Goal: Transaction & Acquisition: Purchase product/service

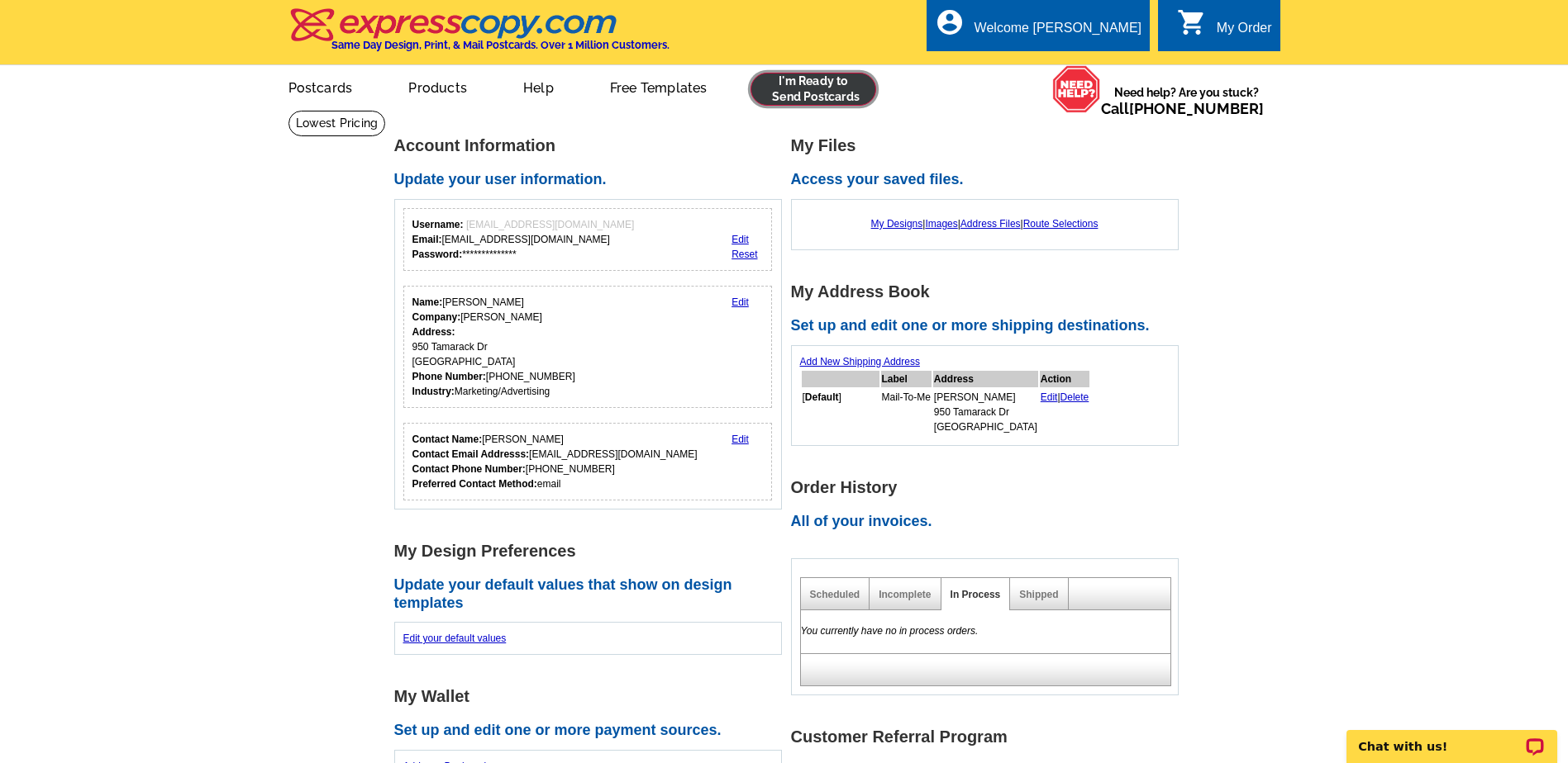
click at [851, 98] on link at bounding box center [813, 89] width 126 height 33
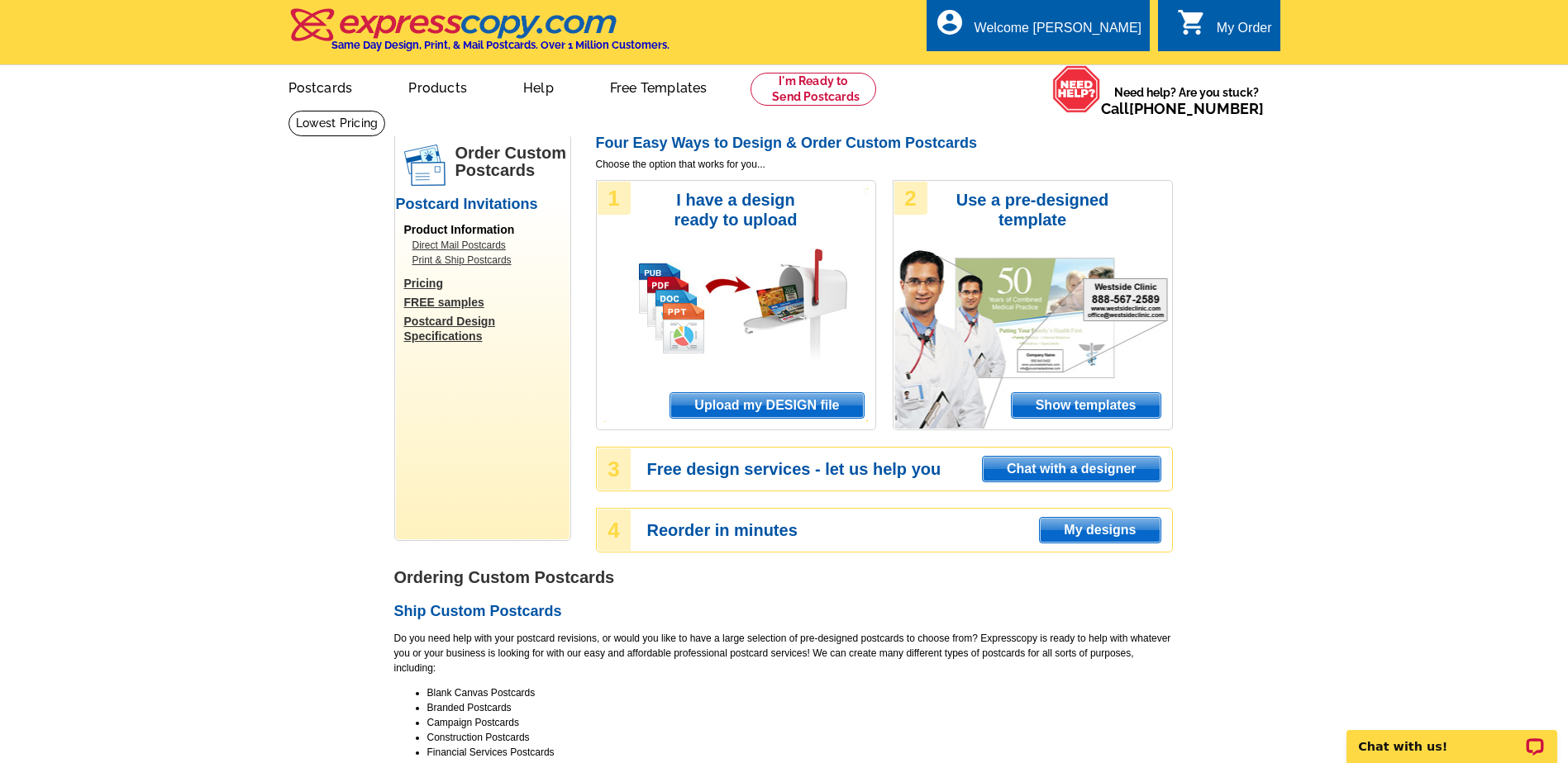
drag, startPoint x: 711, startPoint y: 397, endPoint x: 723, endPoint y: 400, distance: 12.4
click at [712, 397] on span "Upload my DESIGN file" at bounding box center [767, 406] width 193 height 25
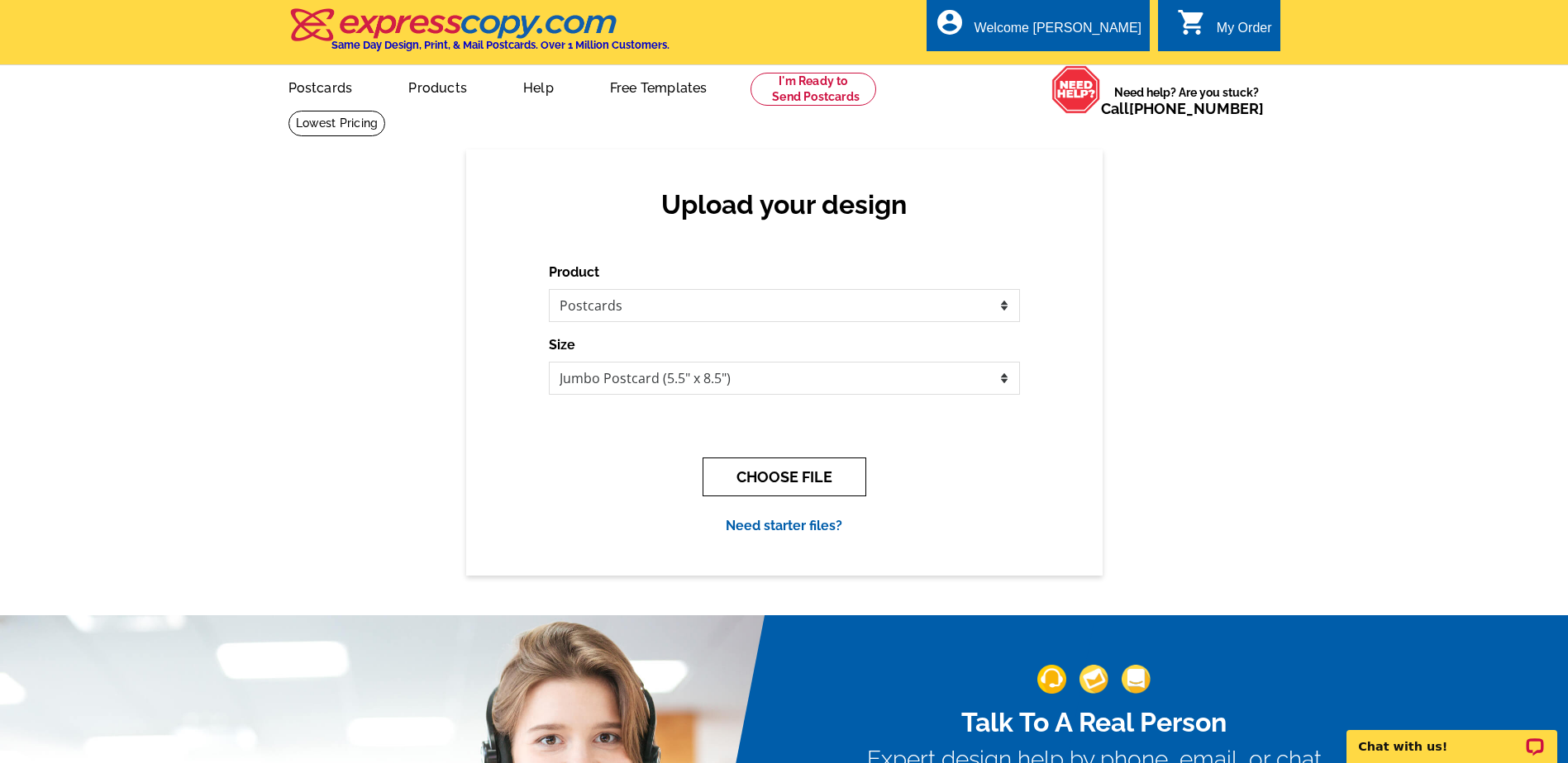
click at [780, 474] on button "CHOOSE FILE" at bounding box center [784, 477] width 164 height 39
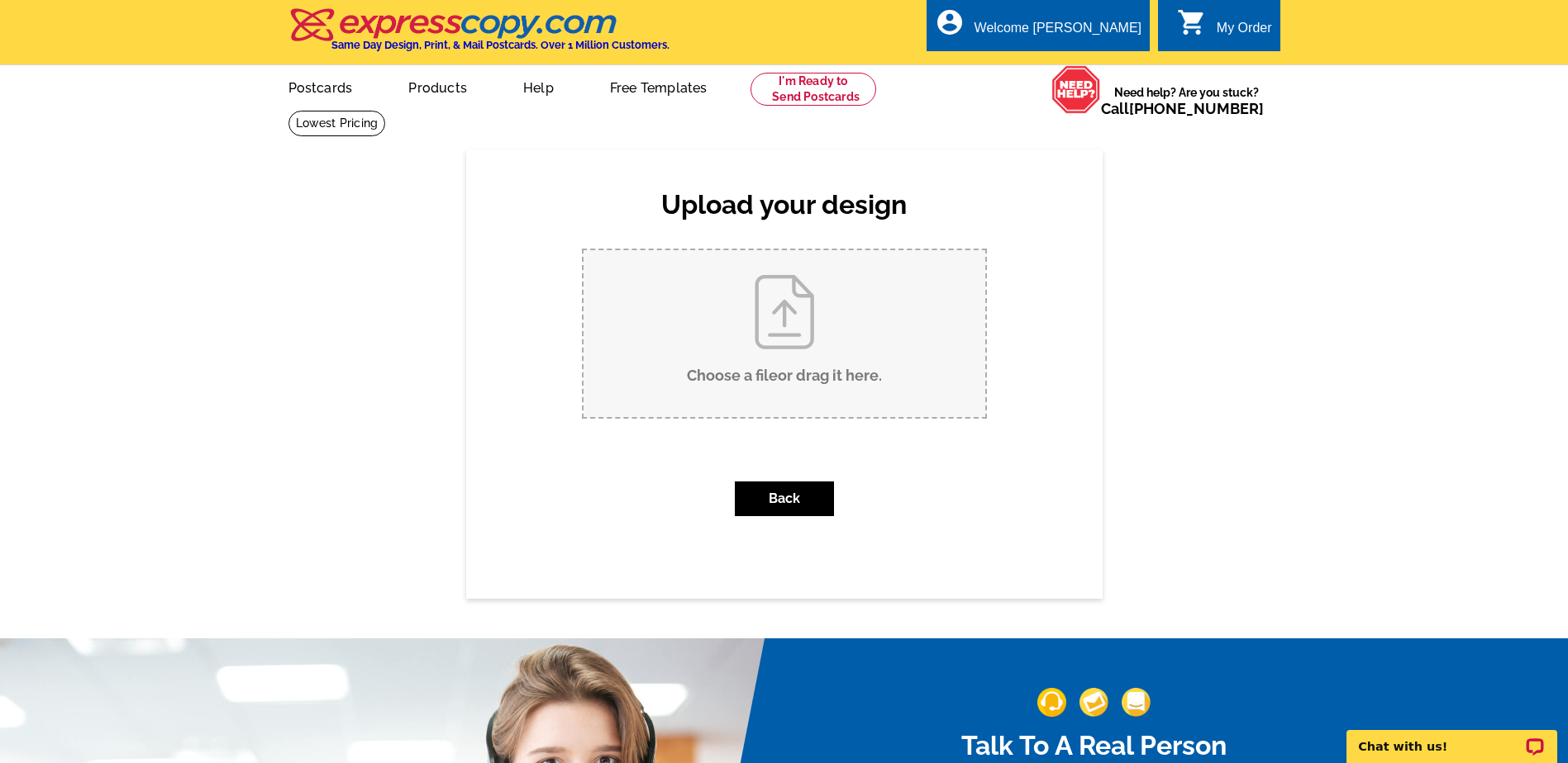
click at [847, 333] on input "Choose a file or drag it here ." at bounding box center [784, 333] width 402 height 167
type input "C:\fakepath\Christy Pappas PostCArd REAL AUG 25 (3).pdf"
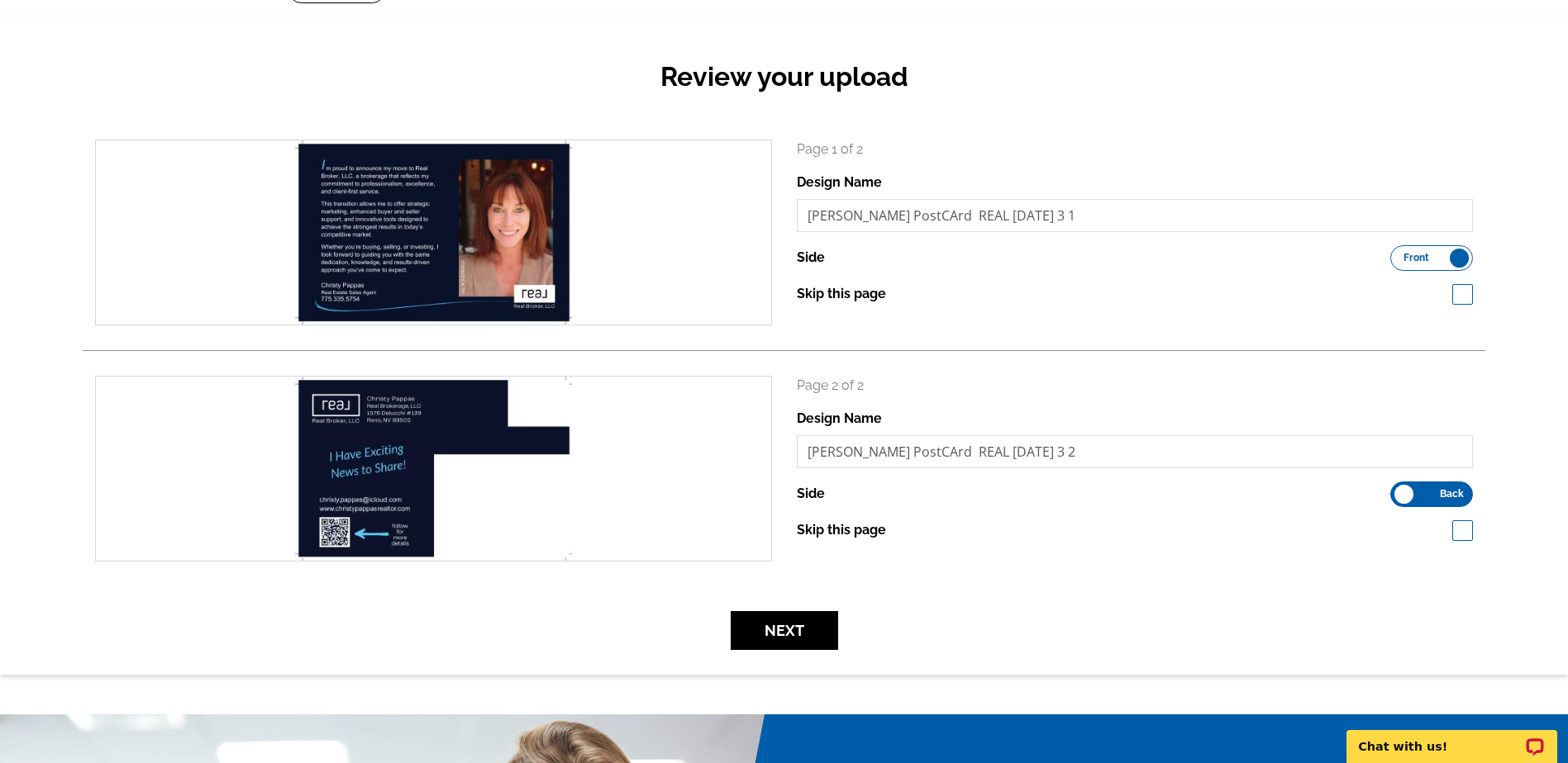
scroll to position [496, 0]
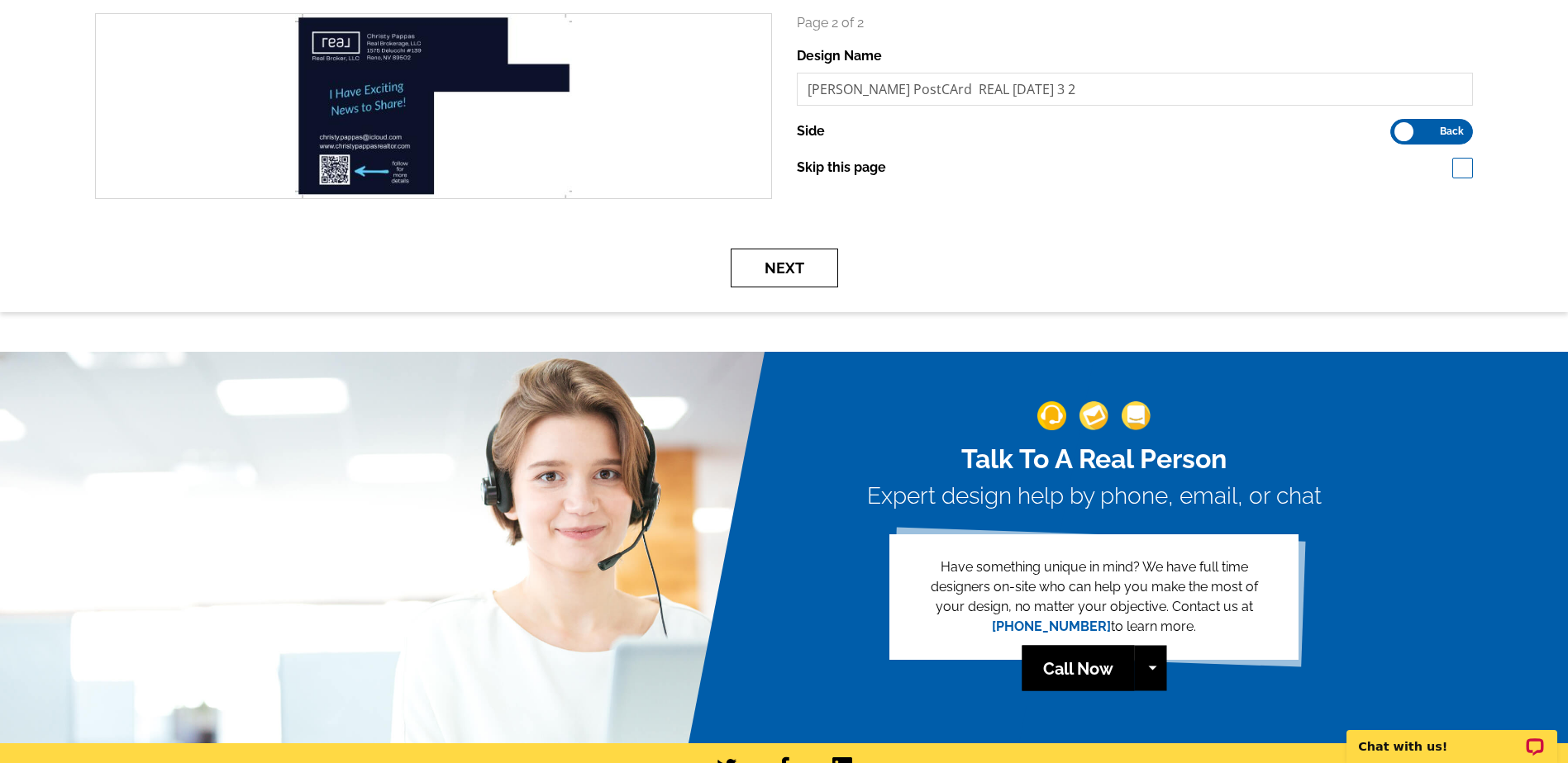
click at [783, 266] on button "Next" at bounding box center [784, 267] width 107 height 39
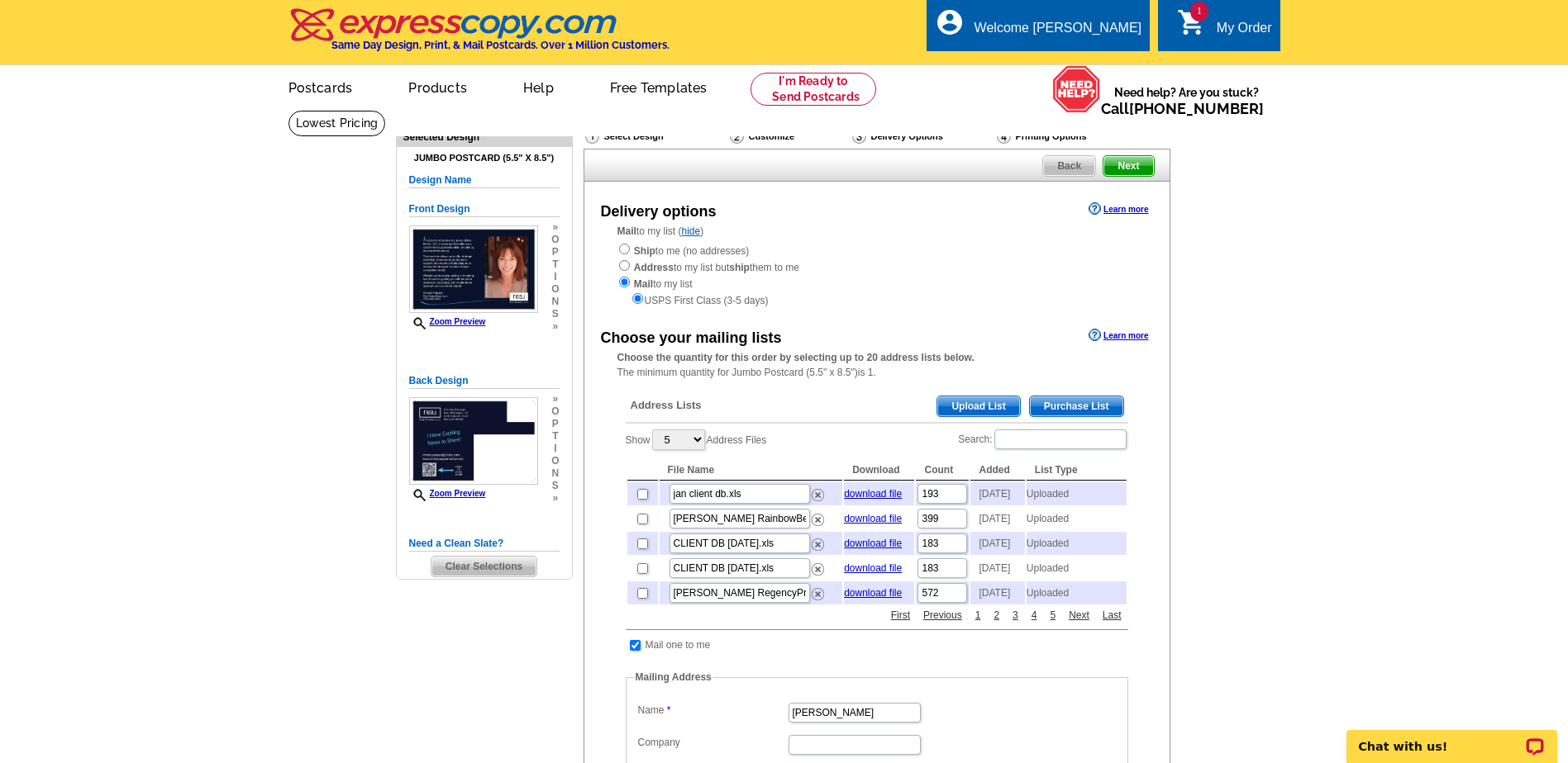
click at [961, 405] on span "Upload List" at bounding box center [978, 406] width 82 height 20
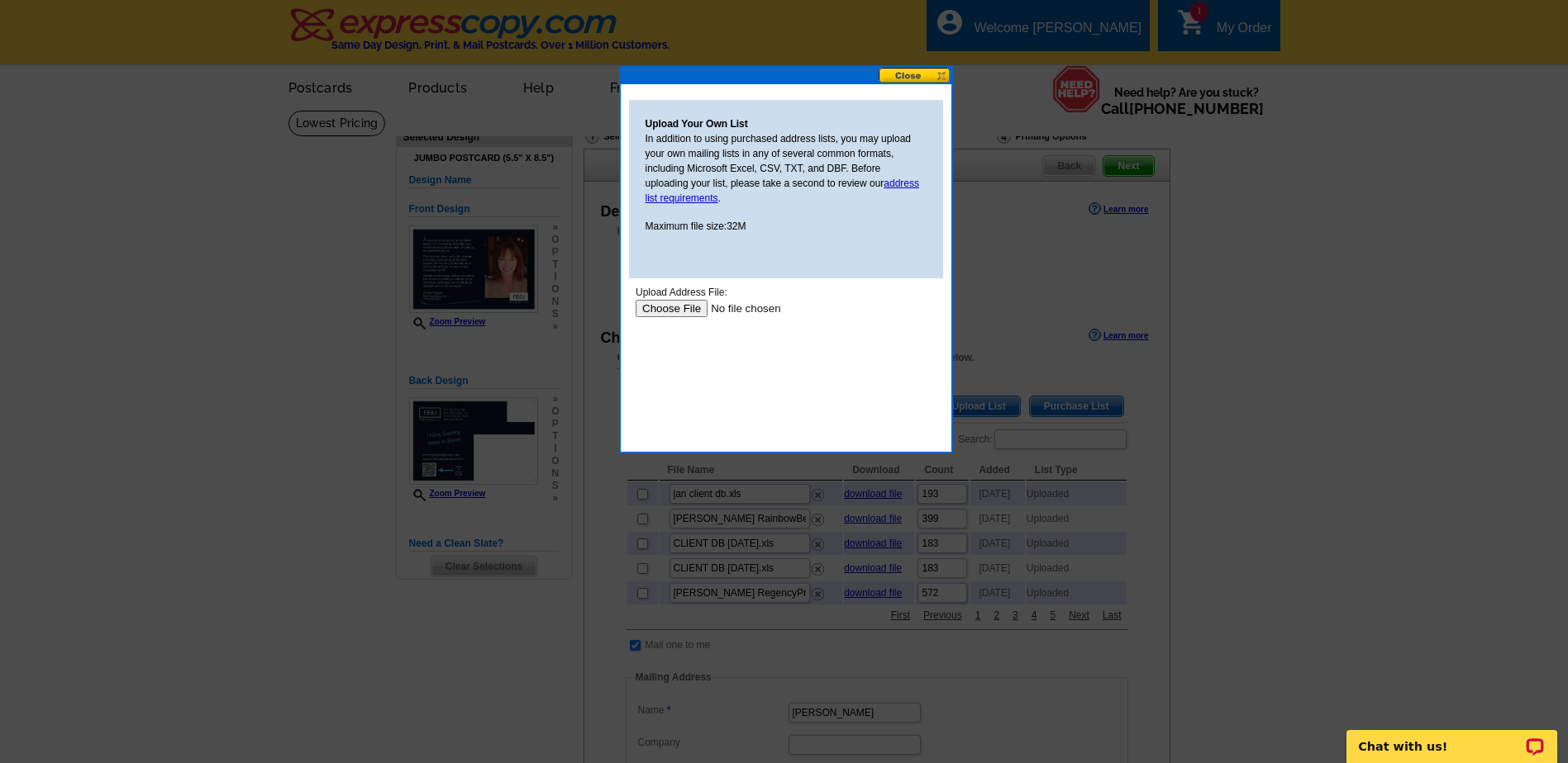
click at [665, 305] on input "file" at bounding box center [739, 309] width 209 height 17
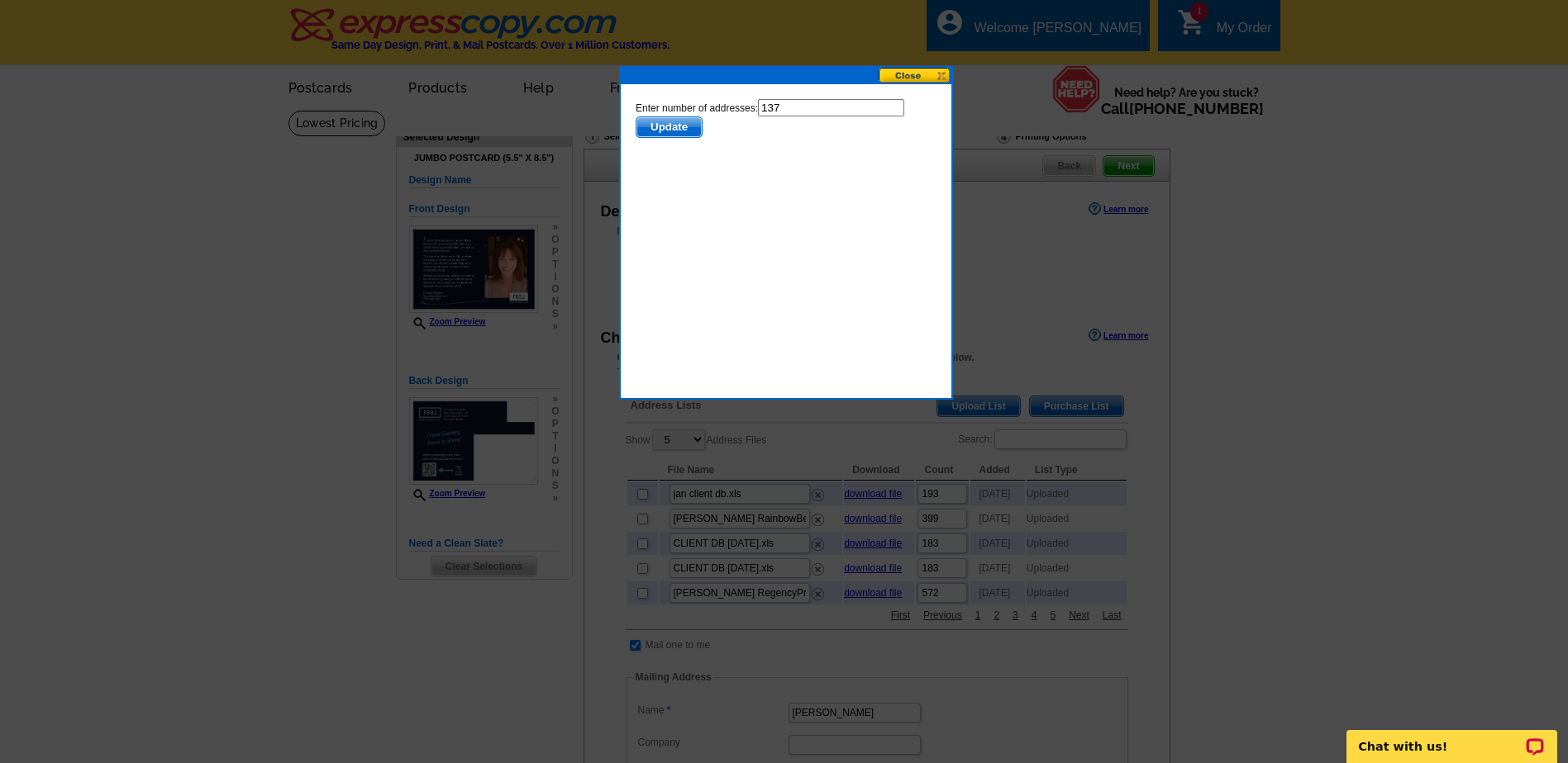
drag, startPoint x: 659, startPoint y: 128, endPoint x: 1523, endPoint y: 442, distance: 919.3
click at [659, 128] on span "Update" at bounding box center [667, 127] width 65 height 20
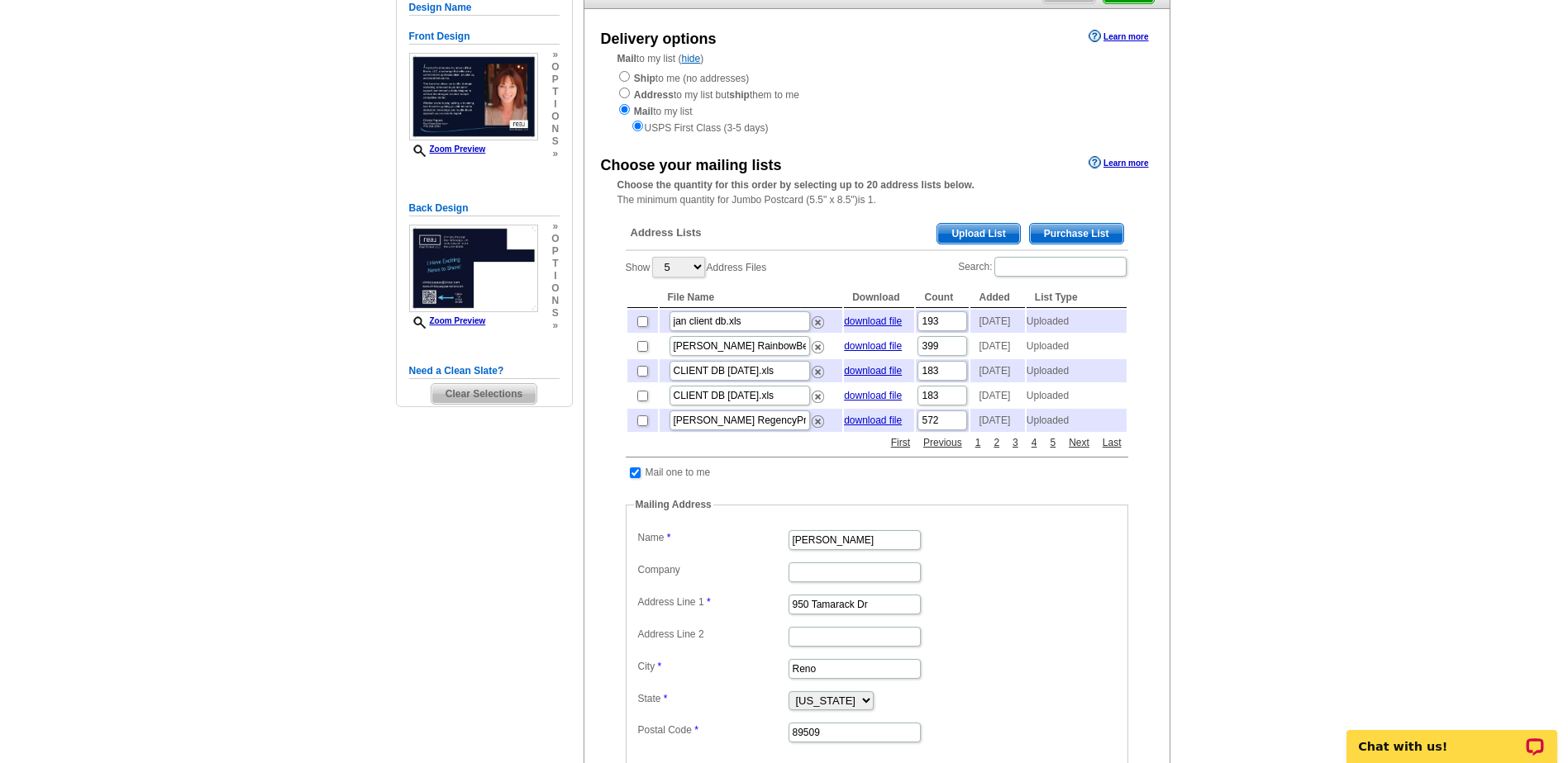
scroll to position [165, 0]
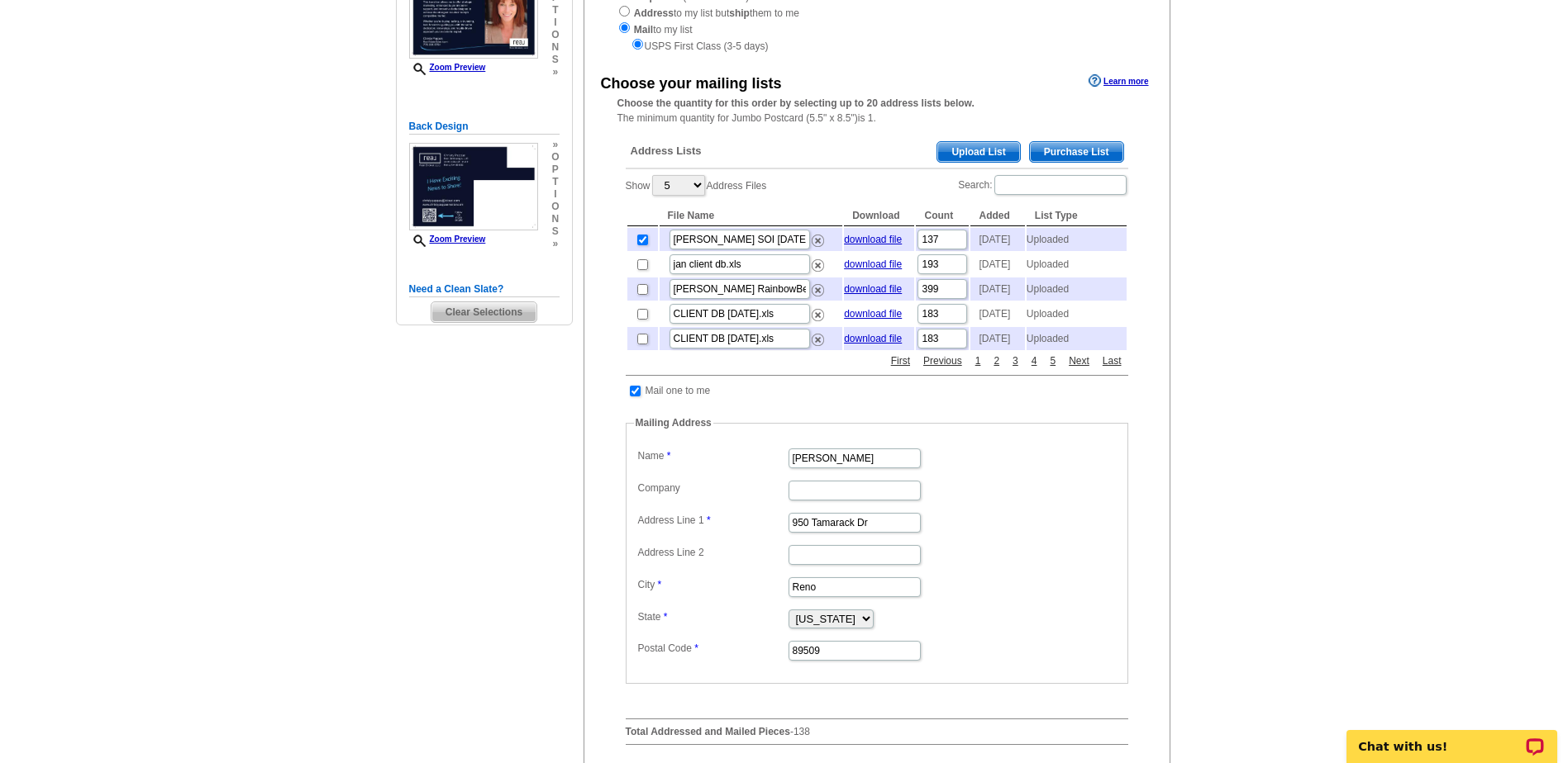
scroll to position [578, 0]
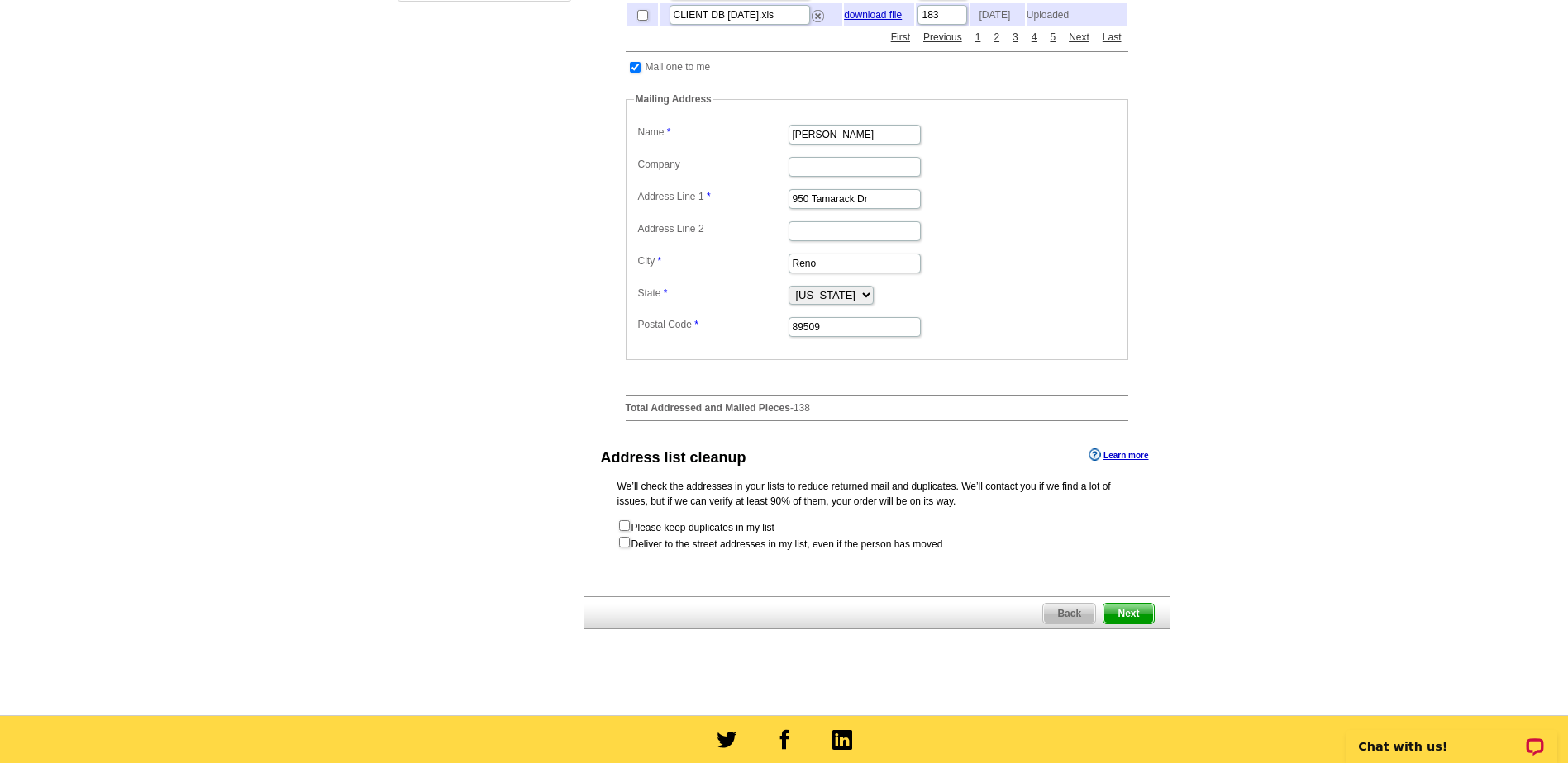
click at [1134, 624] on span "Next" at bounding box center [1128, 613] width 49 height 20
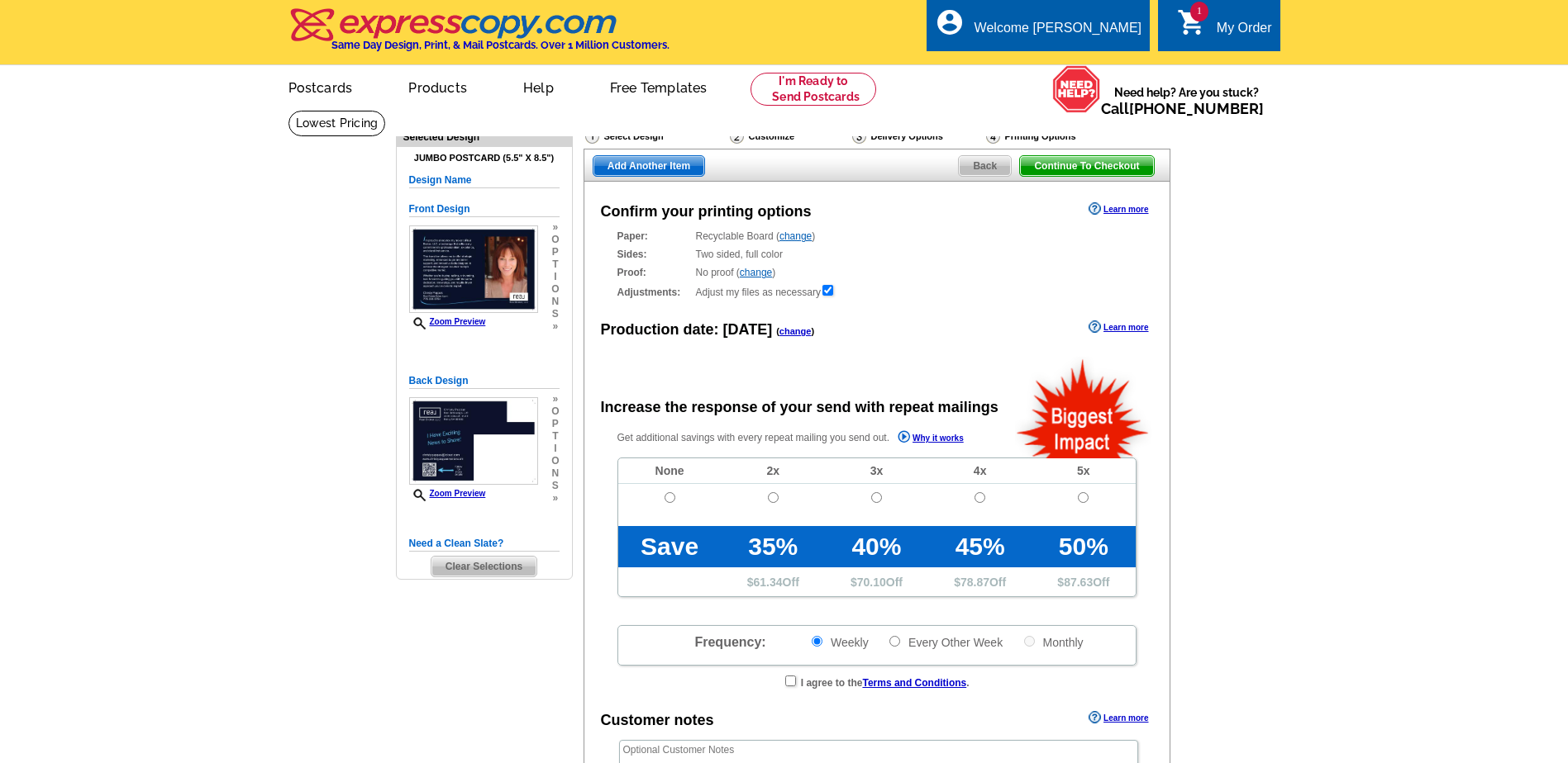
radio input "false"
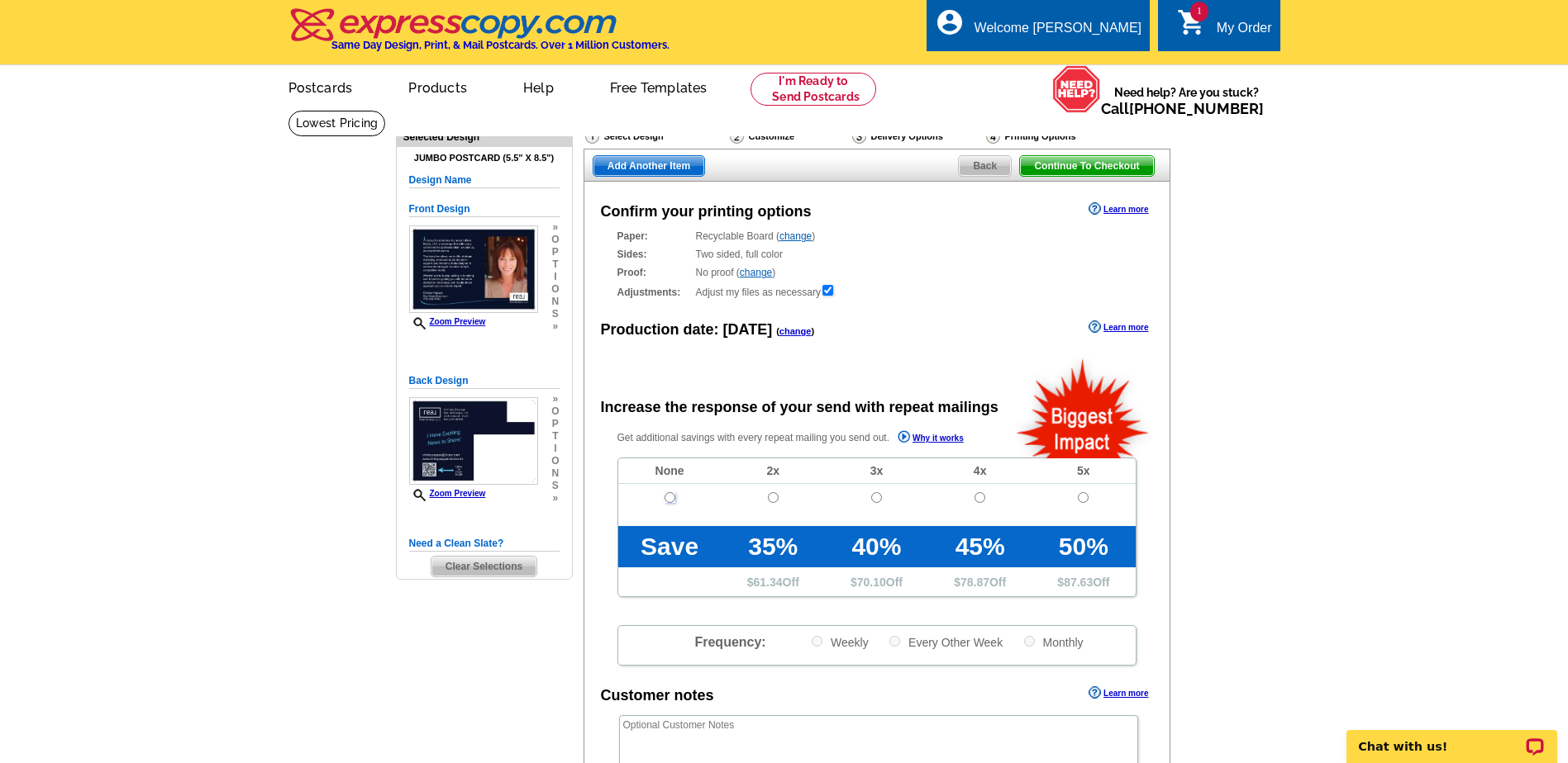
click at [666, 503] on input "radio" at bounding box center [670, 497] width 10 height 10
radio input "true"
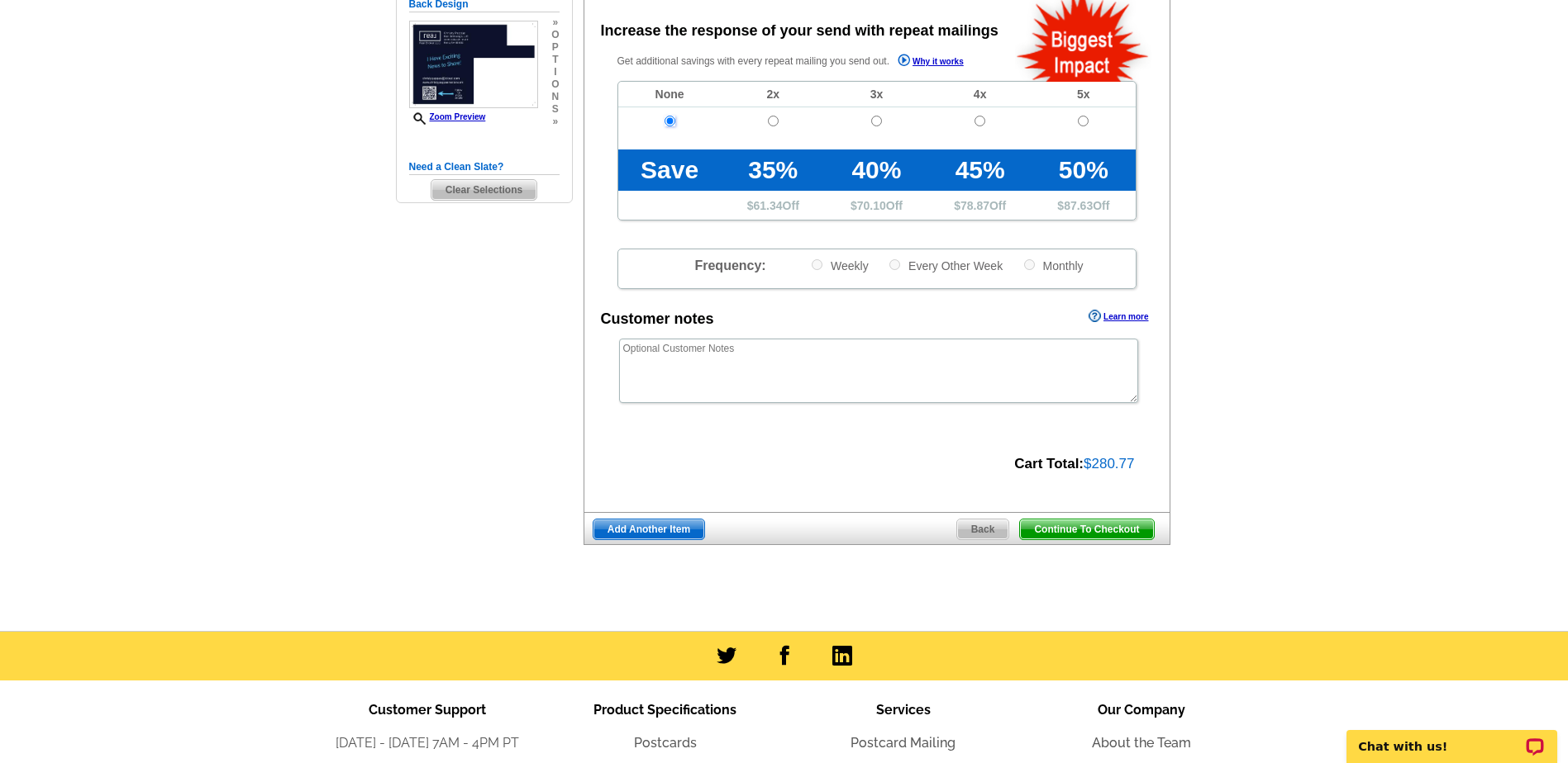
scroll to position [413, 0]
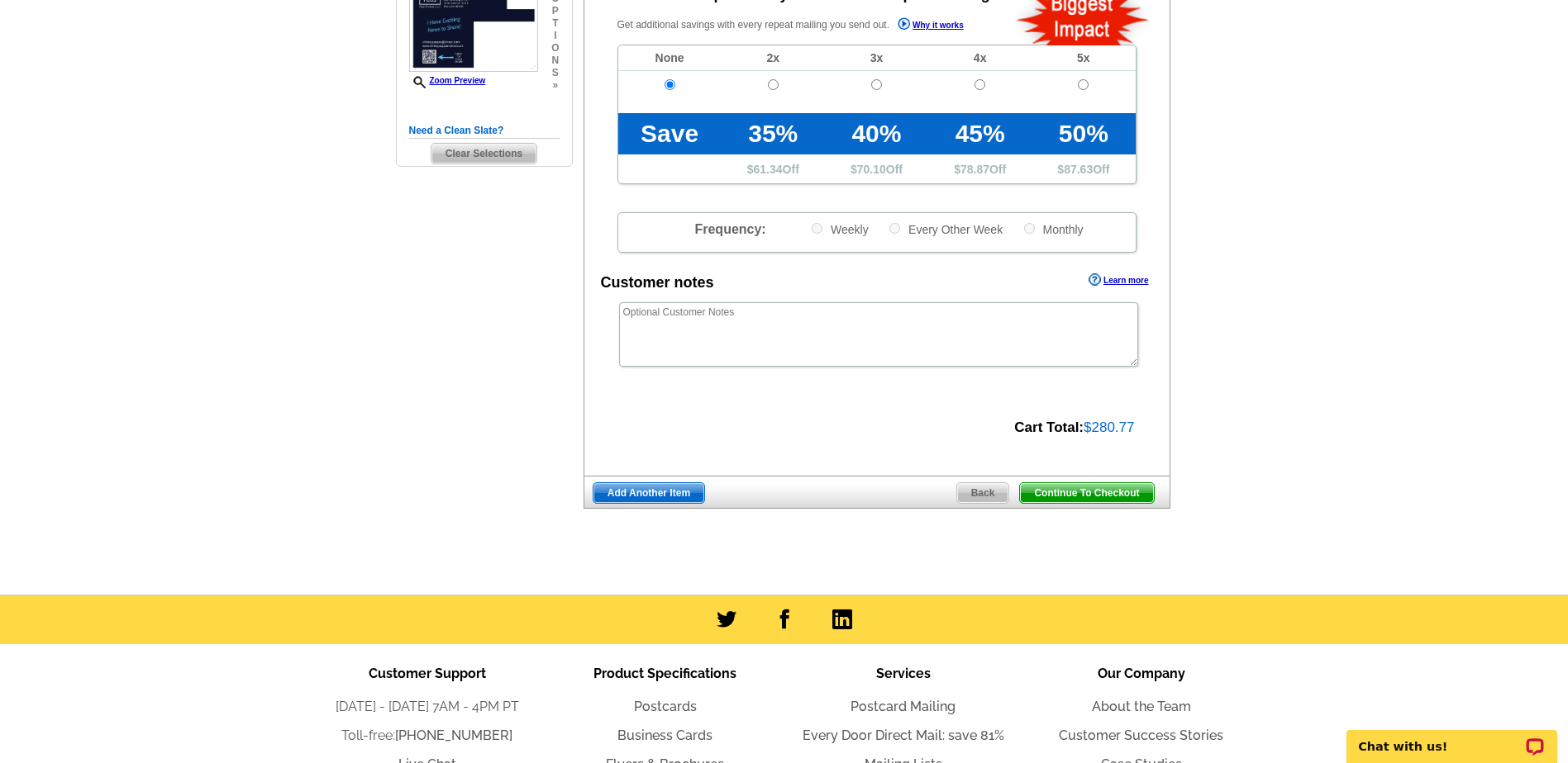
click at [1087, 492] on span "Continue To Checkout" at bounding box center [1086, 493] width 133 height 20
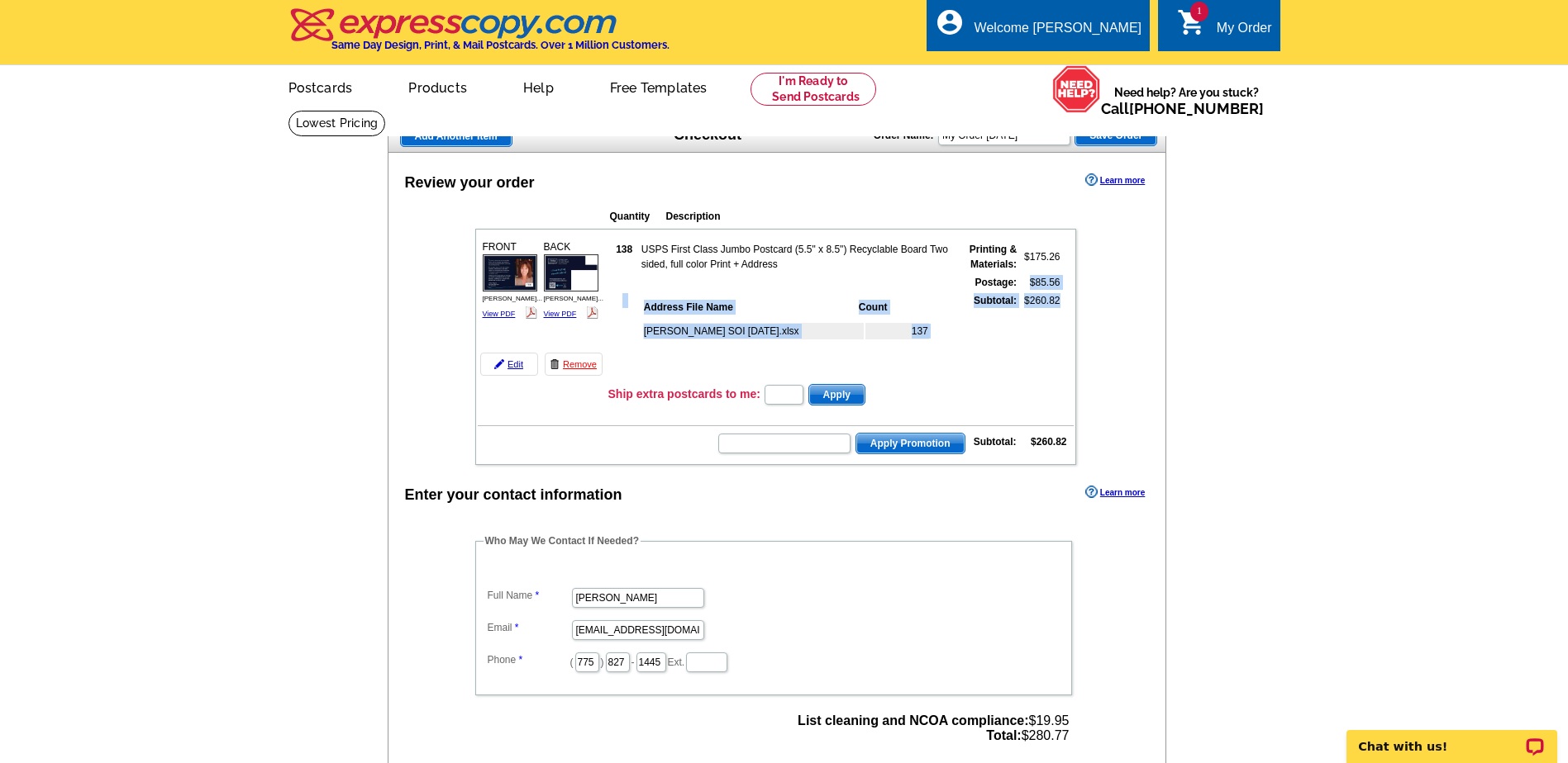
drag, startPoint x: 1062, startPoint y: 310, endPoint x: 1029, endPoint y: 287, distance: 40.2
click at [1029, 287] on table "138 USPS First Class Jumbo Postcard (5.5" x 8.5") Recyclable Board Two sided, f…" at bounding box center [835, 310] width 454 height 140
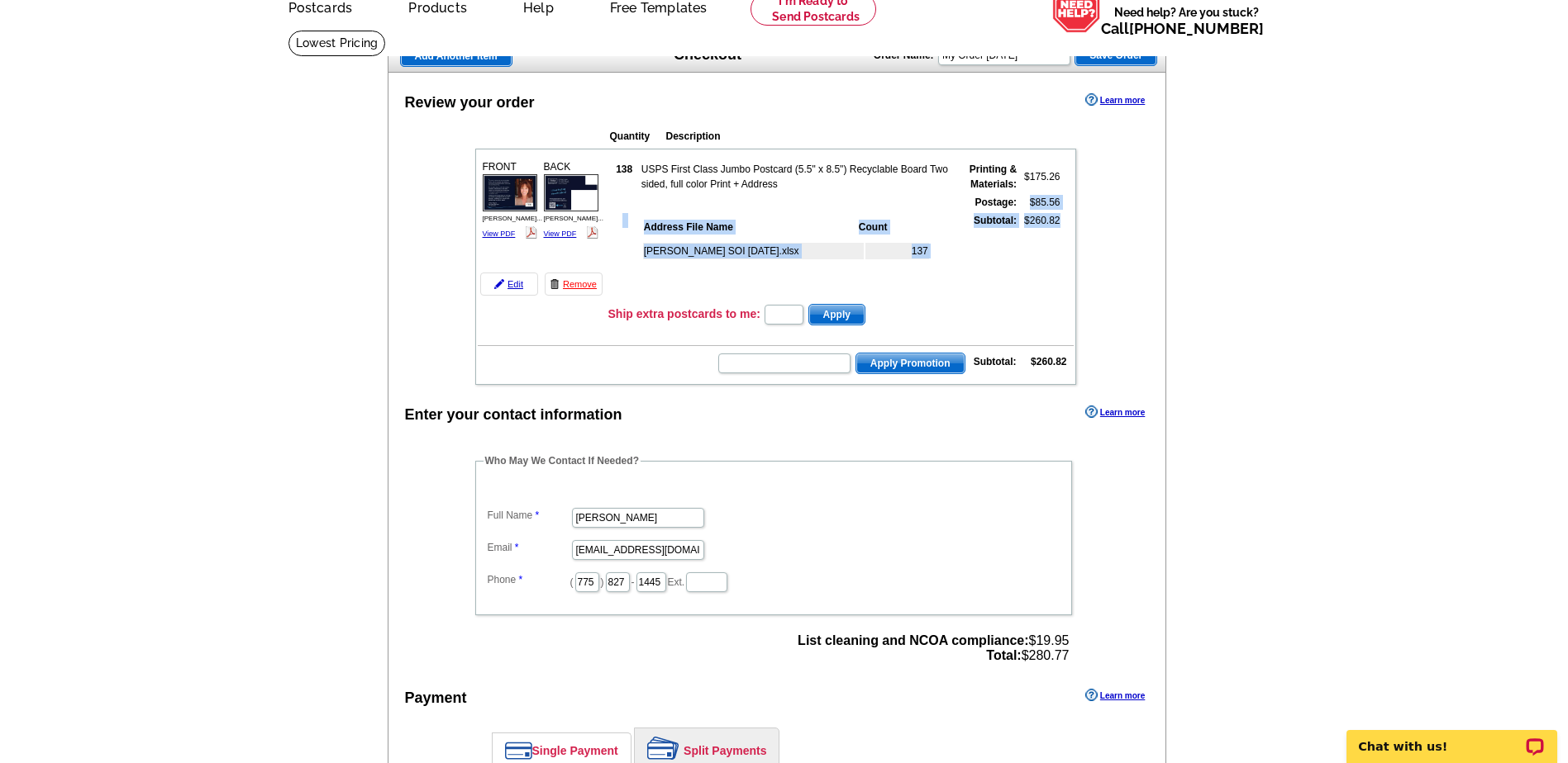
scroll to position [247, 0]
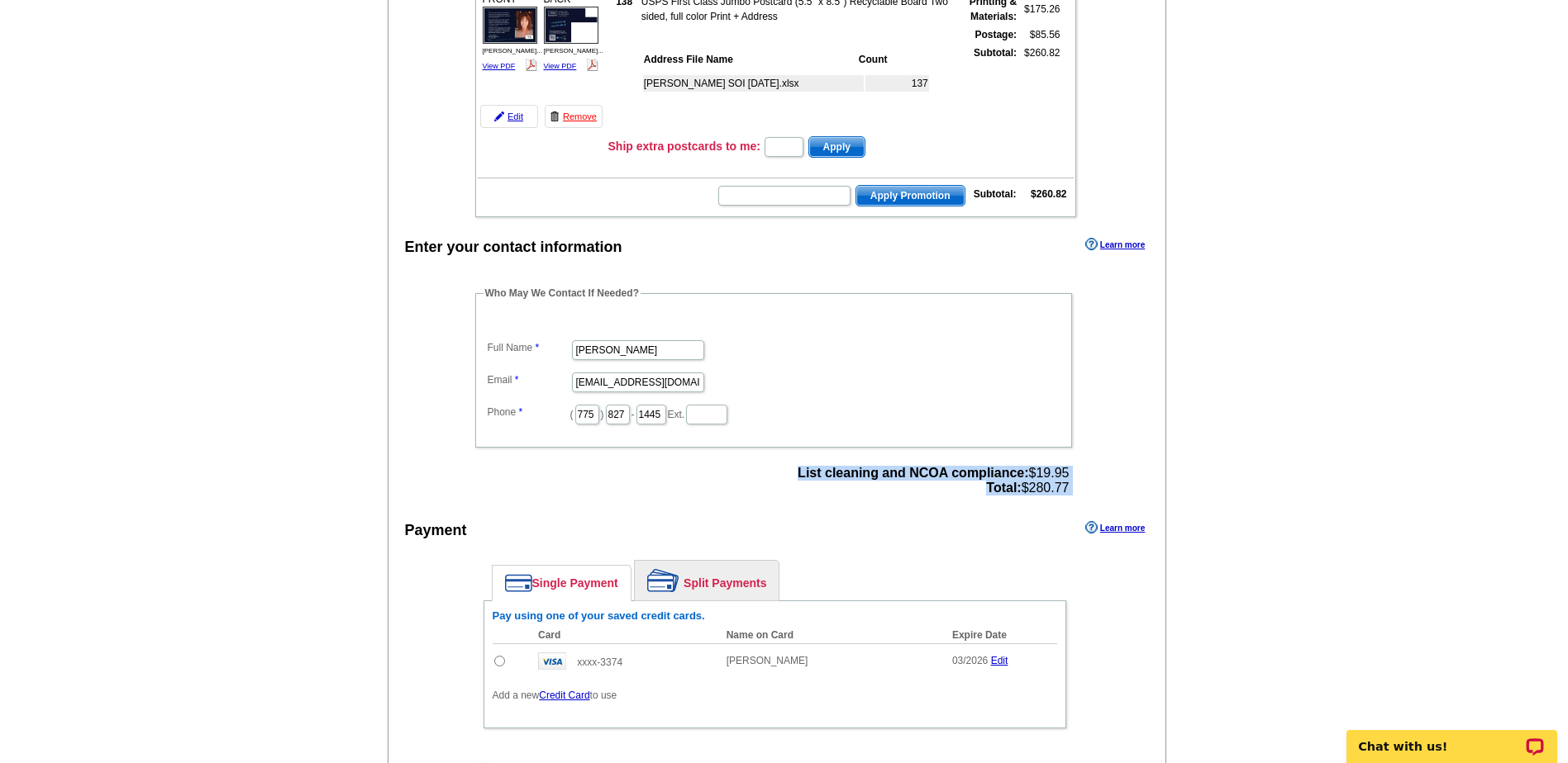
drag, startPoint x: 1074, startPoint y: 496, endPoint x: 793, endPoint y: 476, distance: 281.7
click at [793, 476] on div "Who May We Contact If Needed? Full Name [PERSON_NAME] Email [EMAIL_ADDRESS][DOM…" at bounding box center [774, 393] width 665 height 215
copy div "List cleaning and NCOA compliance: $19.95 Total: $280.77"
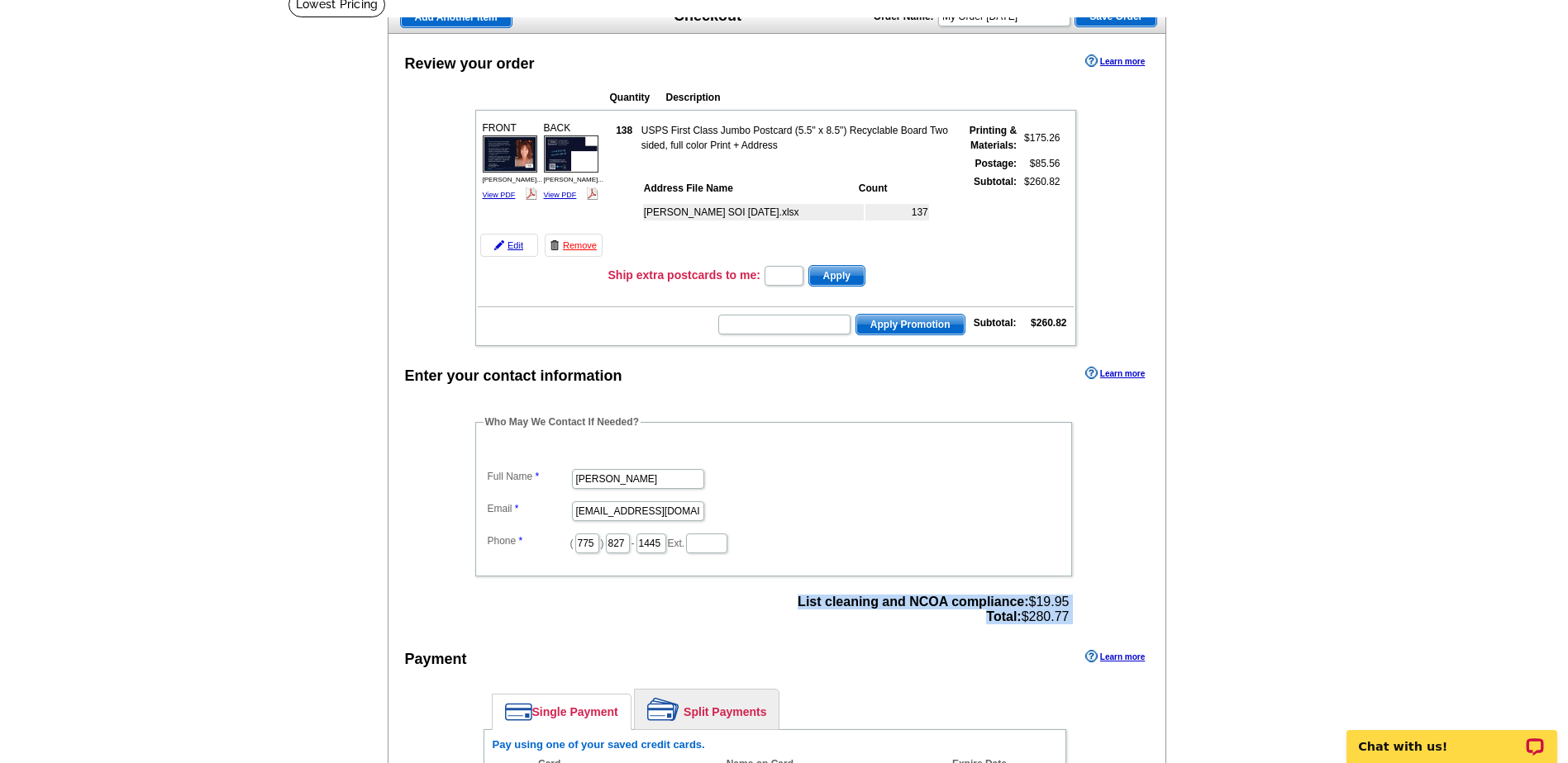
scroll to position [0, 0]
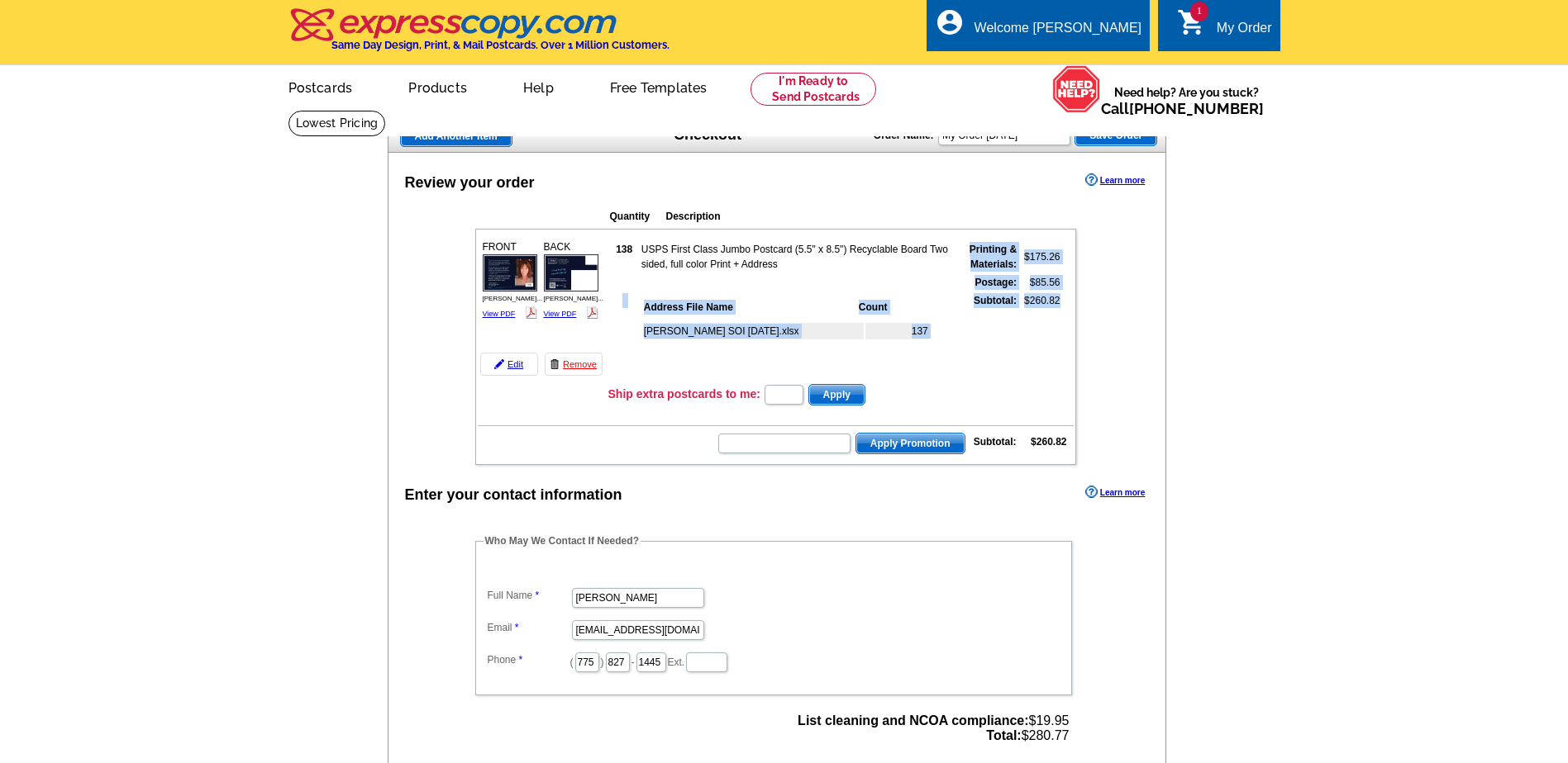
drag, startPoint x: 972, startPoint y: 249, endPoint x: 1061, endPoint y: 300, distance: 102.6
click at [1061, 300] on table "138 USPS First Class Jumbo Postcard (5.5" x 8.5") Recyclable Board Two sided, f…" at bounding box center [835, 310] width 454 height 140
copy tbody "Printing & Materials: $175.26 Postage: $85.56 Address File Name Count [PERSON_N…"
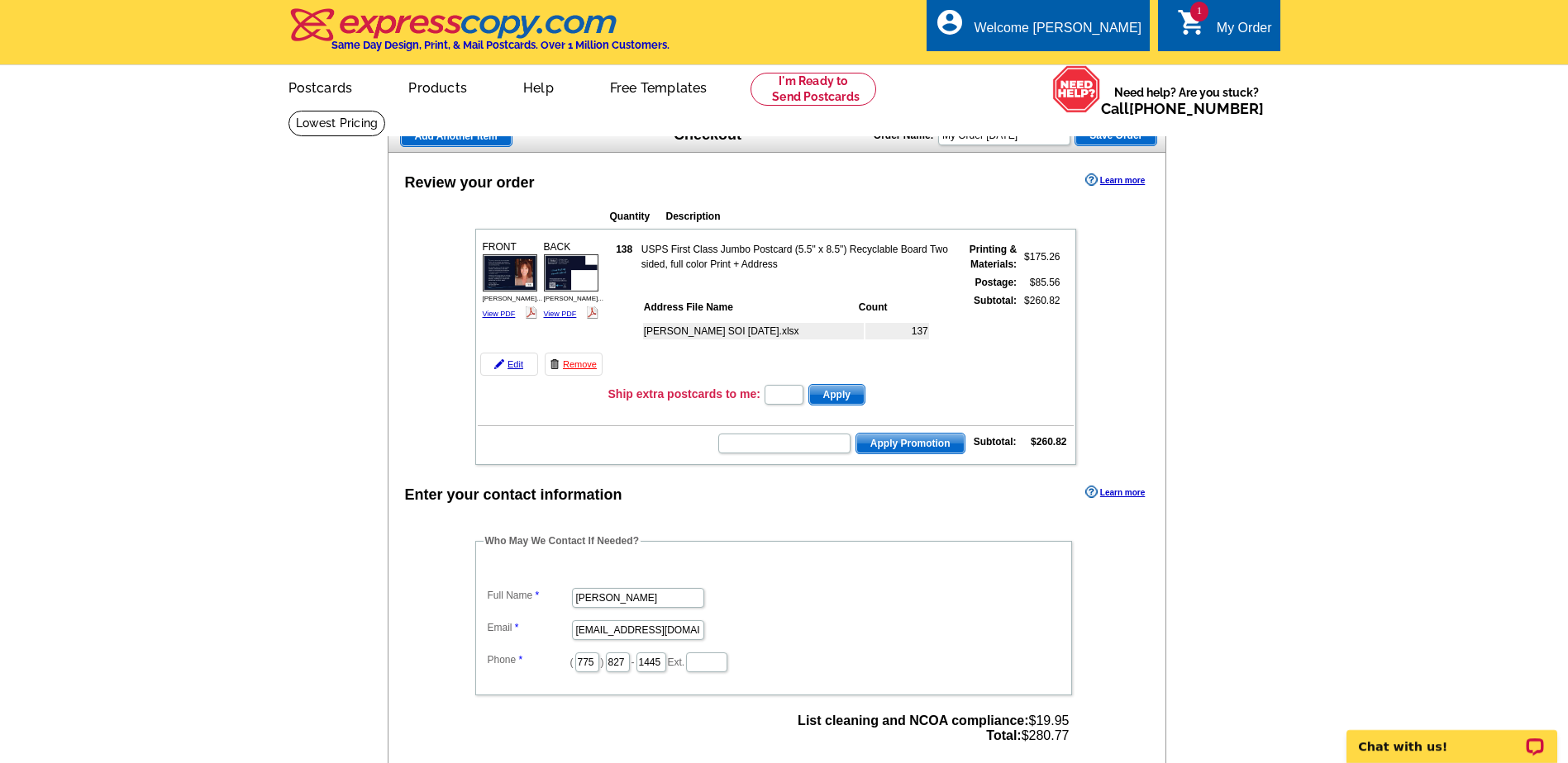
click at [241, 446] on main "Add Another Item Checkout Order Name: My Order [DATE] Save Order Review your or…" at bounding box center [784, 640] width 1568 height 1061
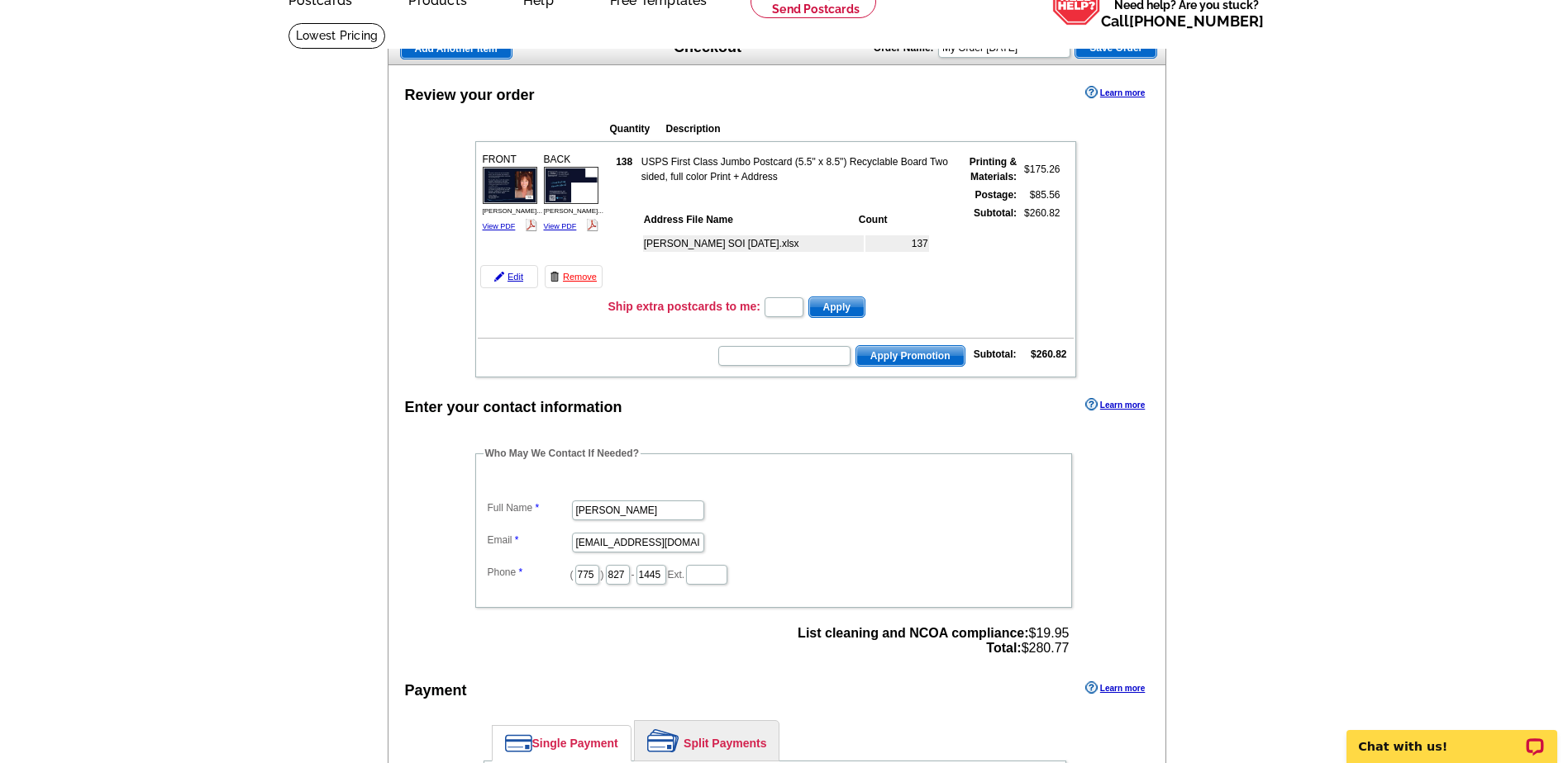
scroll to position [82, 0]
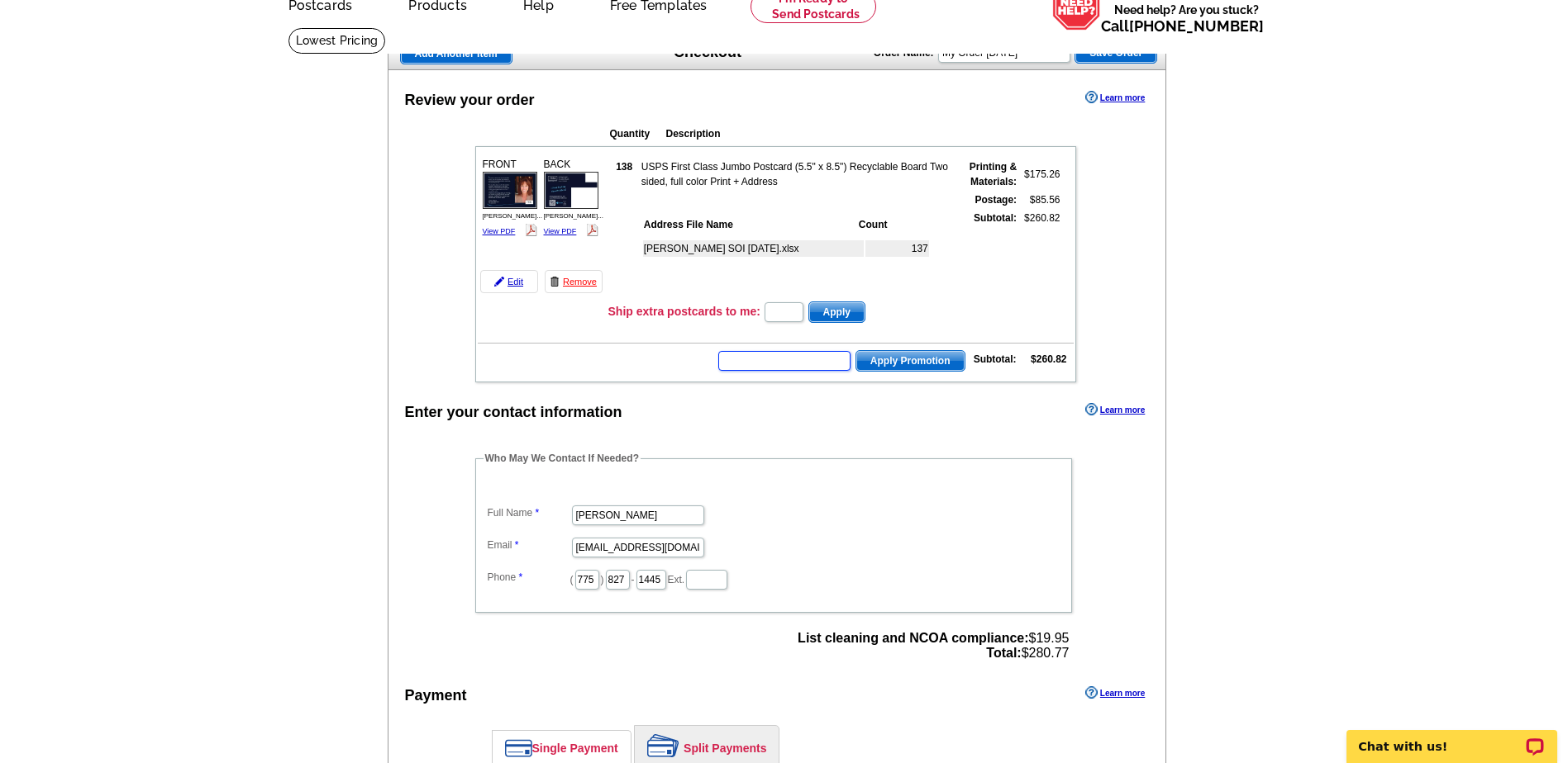
click at [821, 356] on input "text" at bounding box center [784, 361] width 132 height 20
type input "grow0925"
click at [896, 369] on span "Apply Promotion" at bounding box center [909, 361] width 108 height 20
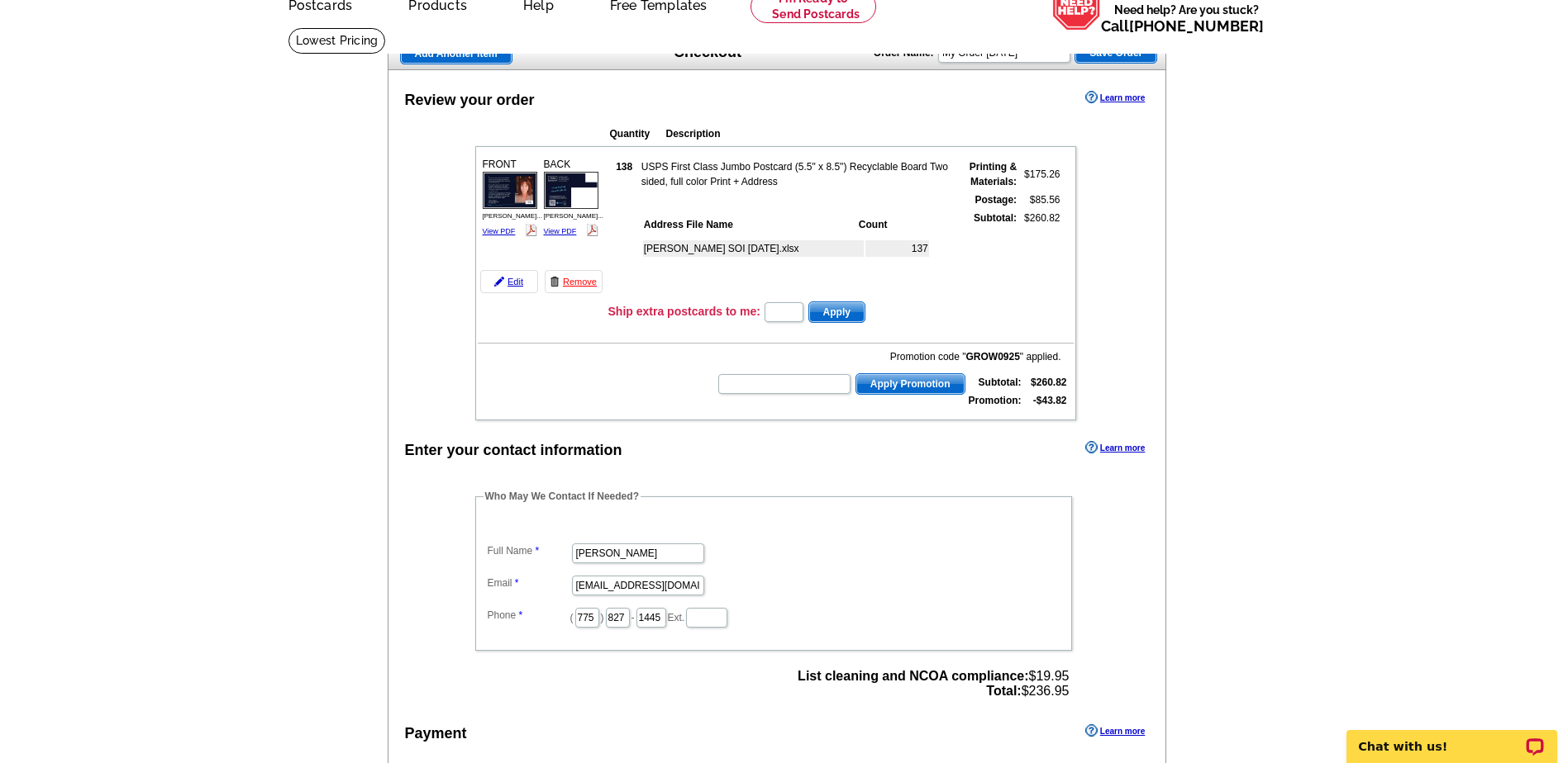
click at [491, 234] on link "View PDF" at bounding box center [499, 232] width 33 height 9
click at [569, 229] on link "View PDF" at bounding box center [560, 232] width 33 height 9
click at [560, 234] on link "View PDF" at bounding box center [560, 232] width 33 height 9
click at [498, 232] on link "View PDF" at bounding box center [499, 232] width 33 height 9
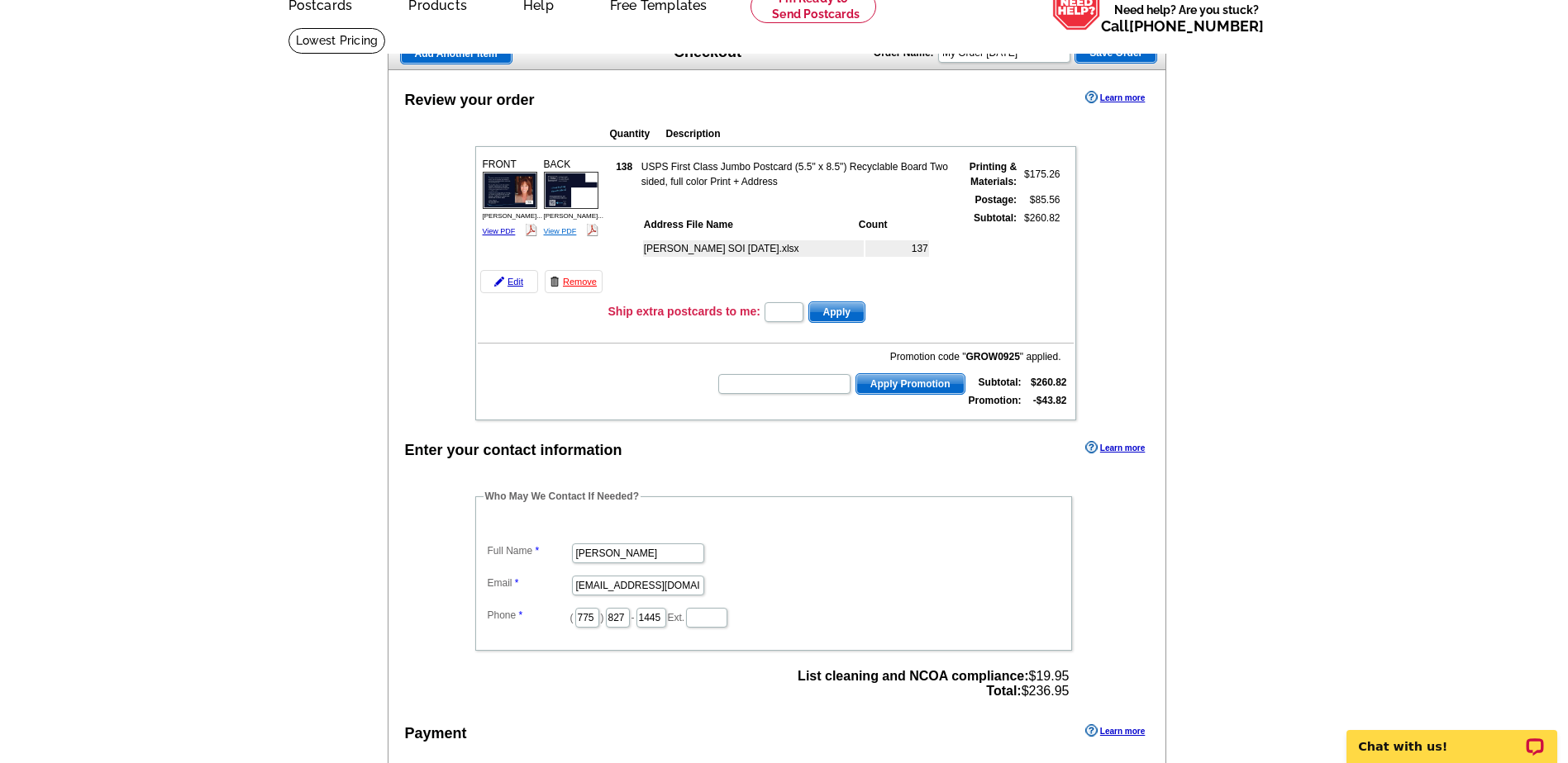
click at [567, 235] on link "View PDF" at bounding box center [560, 232] width 33 height 9
click at [1270, 205] on main "Add Another Item Checkout Order Name: My Order [DATE] Save Order Review your or…" at bounding box center [784, 577] width 1568 height 1100
